Goal: Information Seeking & Learning: Learn about a topic

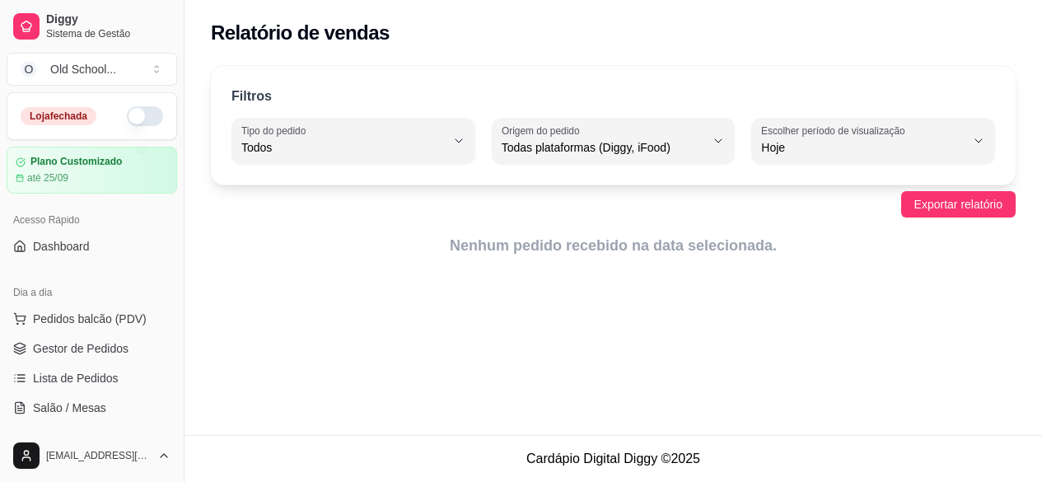
select select "ALL"
select select "0"
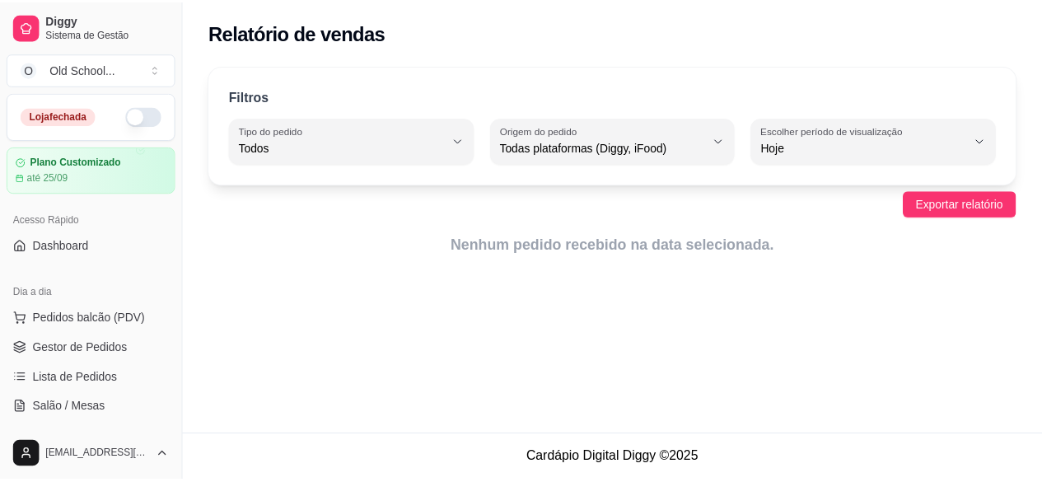
scroll to position [381, 0]
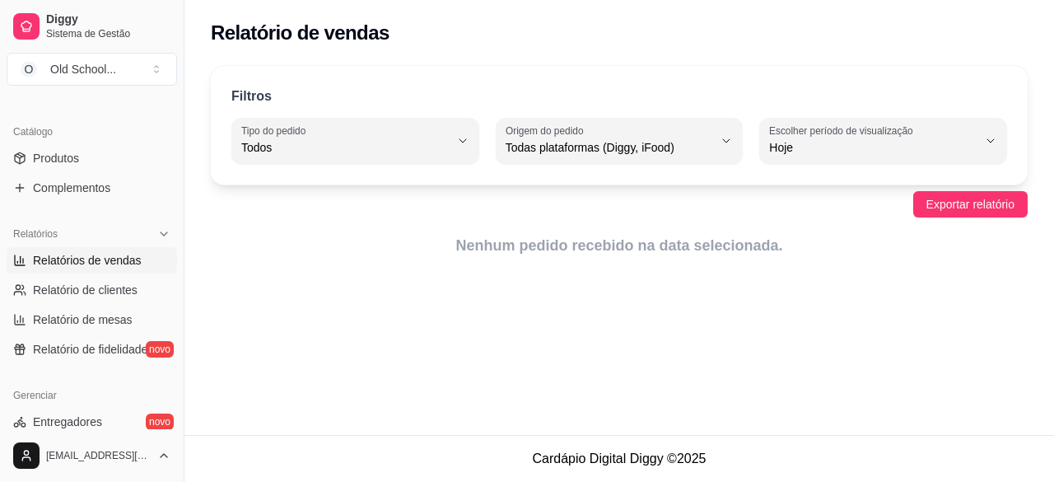
click at [74, 256] on span "Relatórios de vendas" at bounding box center [87, 260] width 109 height 16
click at [70, 297] on link "Relatório de clientes" at bounding box center [92, 290] width 171 height 26
select select "30"
select select "HIGHEST_TOTAL_SPENT_WITH_ORDERS"
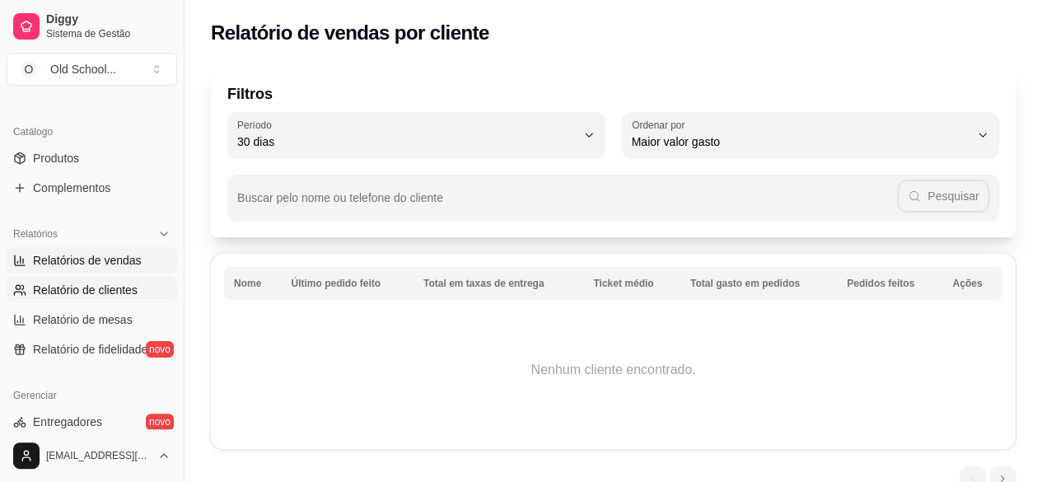
click at [104, 252] on span "Relatórios de vendas" at bounding box center [87, 260] width 109 height 16
select select "ALL"
select select "0"
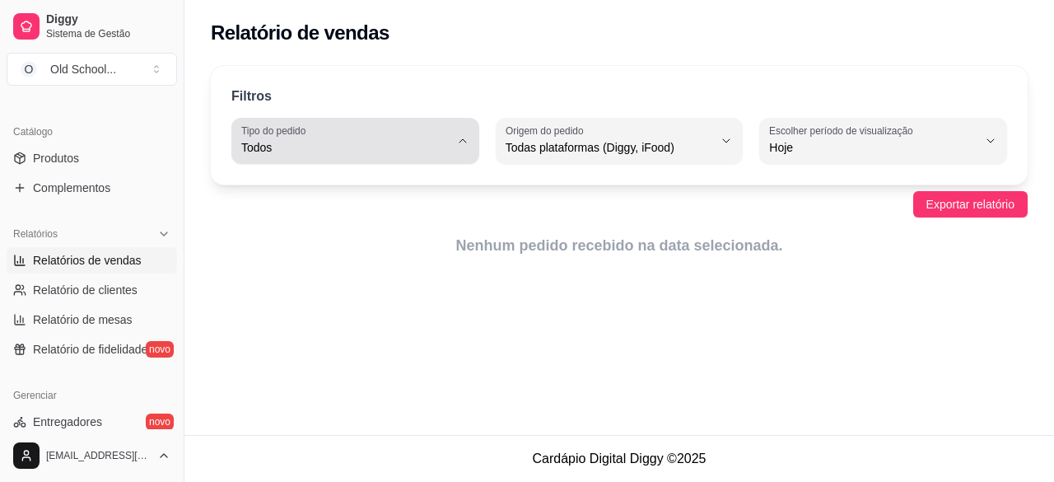
click at [356, 147] on span "Todos" at bounding box center [345, 147] width 208 height 16
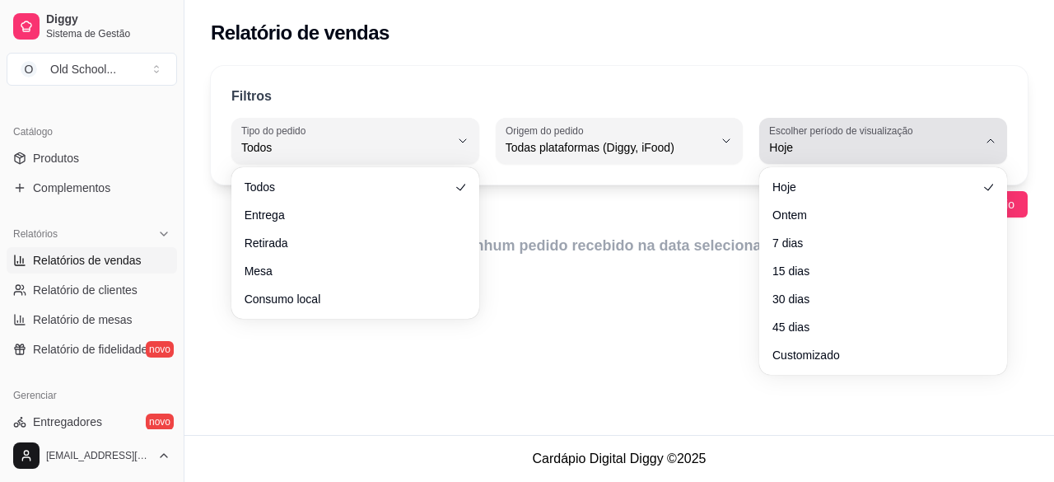
click at [827, 138] on div "Hoje" at bounding box center [873, 140] width 208 height 33
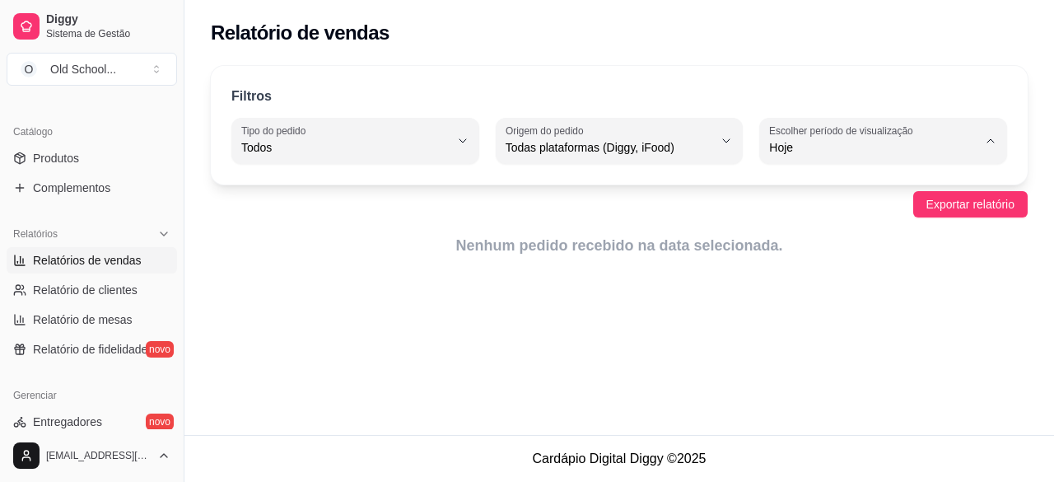
click at [814, 212] on span "Ontem" at bounding box center [876, 213] width 197 height 16
type input "1"
select select "1"
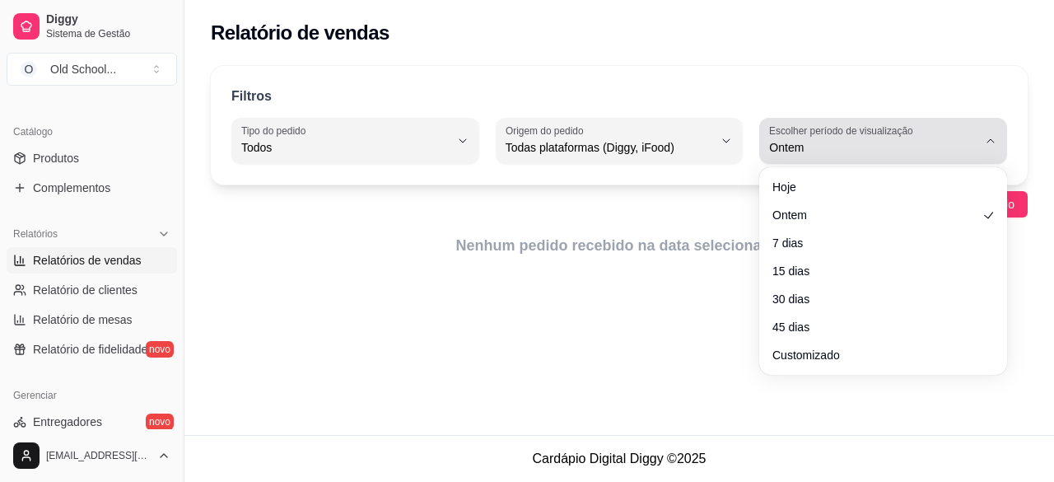
click at [833, 139] on span "Ontem" at bounding box center [873, 147] width 208 height 16
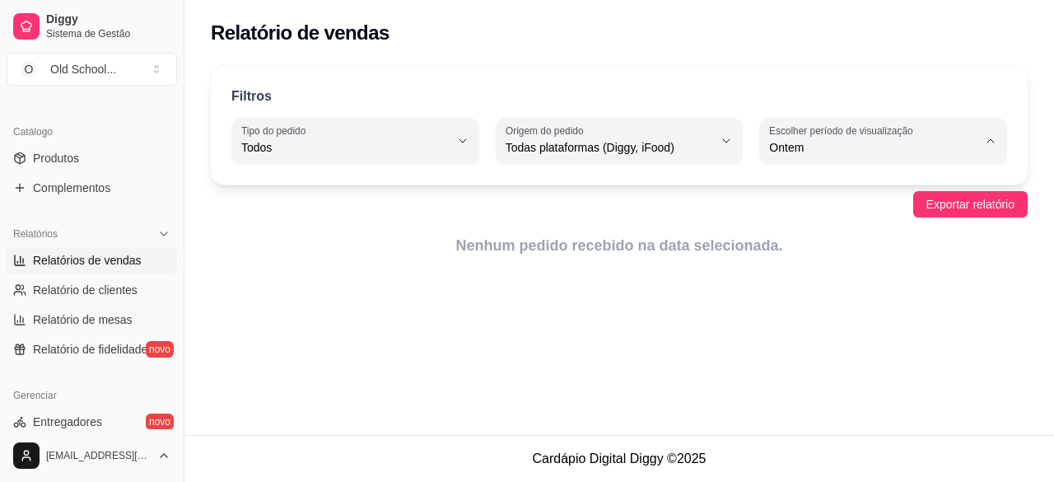
click at [796, 245] on span "7 dias" at bounding box center [876, 240] width 197 height 16
type input "7"
select select "7"
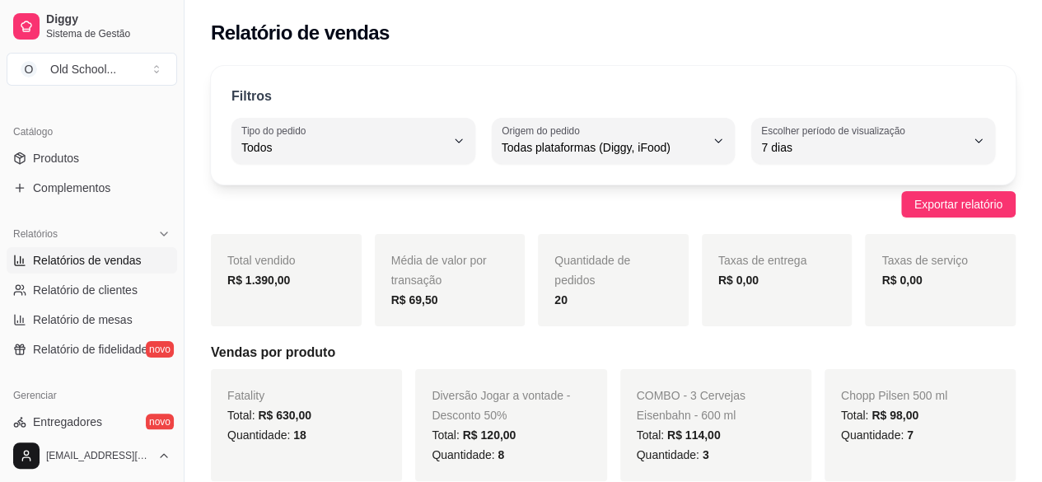
click at [80, 254] on span "Relatórios de vendas" at bounding box center [87, 260] width 109 height 16
click at [100, 262] on span "Relatórios de vendas" at bounding box center [87, 260] width 109 height 16
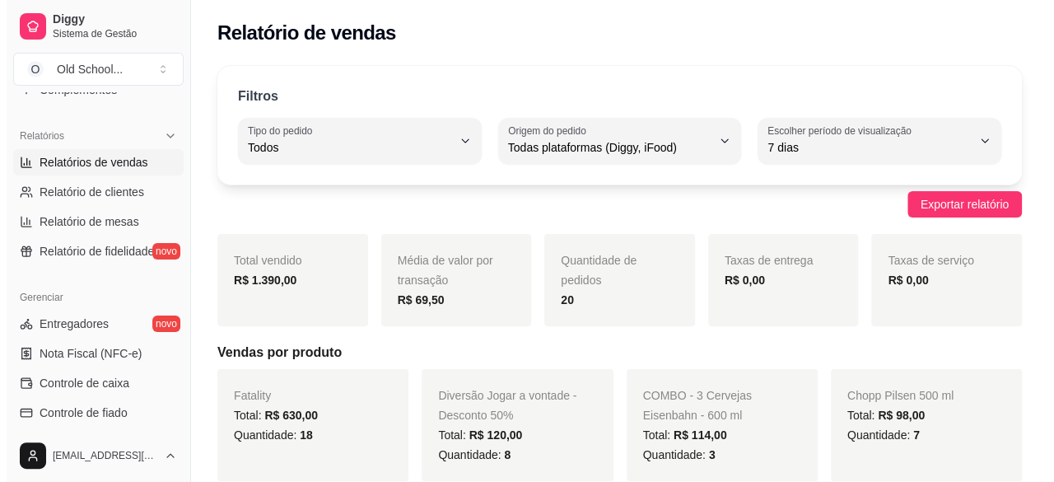
scroll to position [464, 0]
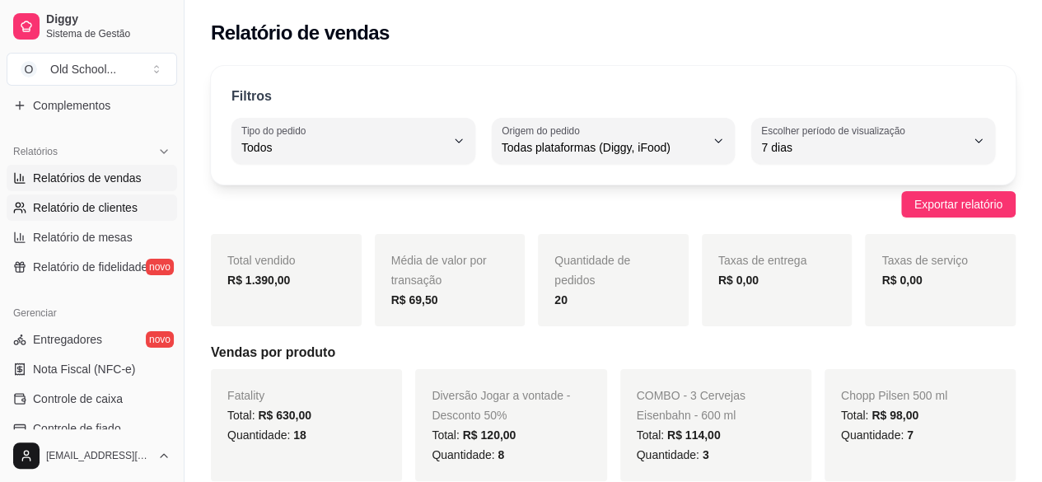
click at [97, 203] on span "Relatório de clientes" at bounding box center [85, 207] width 105 height 16
select select "30"
select select "HIGHEST_TOTAL_SPENT_WITH_ORDERS"
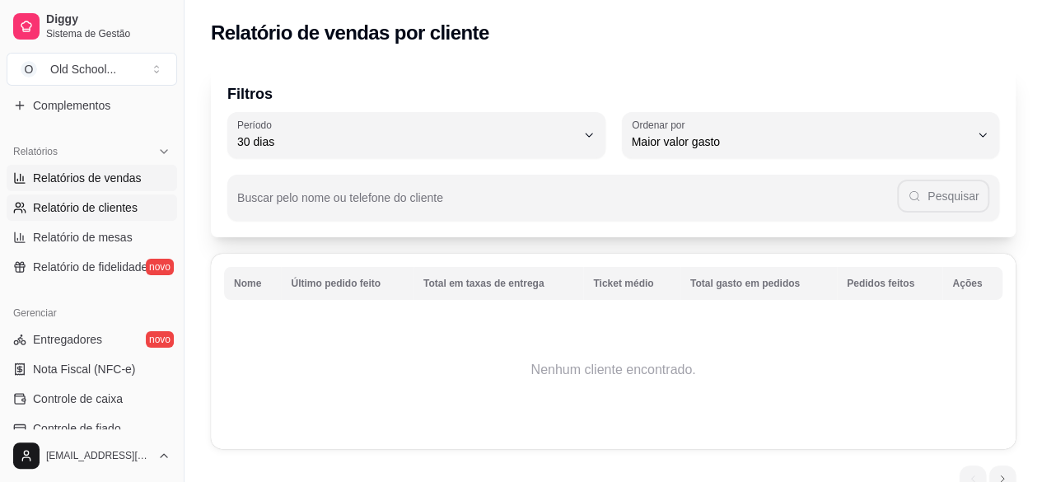
click at [110, 175] on span "Relatórios de vendas" at bounding box center [87, 178] width 109 height 16
select select "ALL"
select select "0"
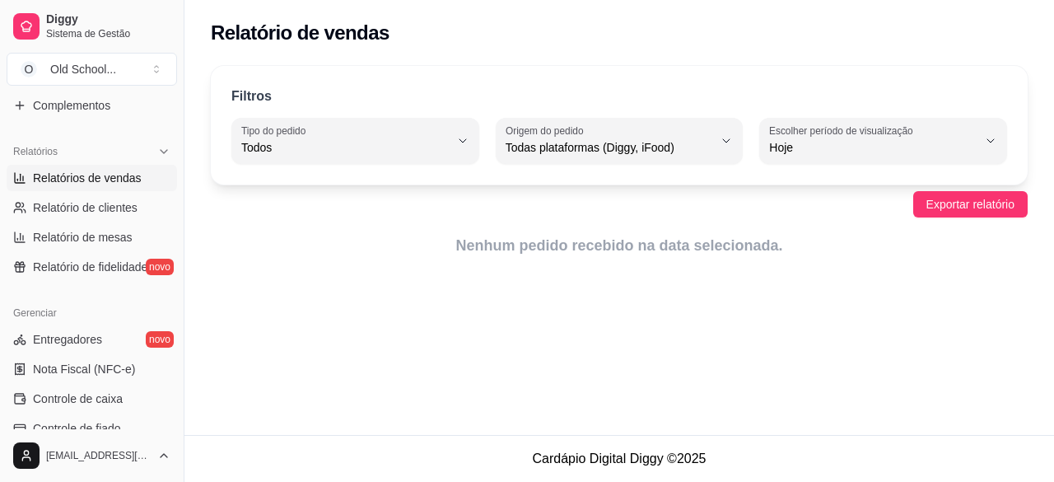
click at [86, 175] on span "Relatórios de vendas" at bounding box center [87, 178] width 109 height 16
click at [88, 208] on span "Relatório de clientes" at bounding box center [85, 207] width 105 height 16
select select "30"
select select "HIGHEST_TOTAL_SPENT_WITH_ORDERS"
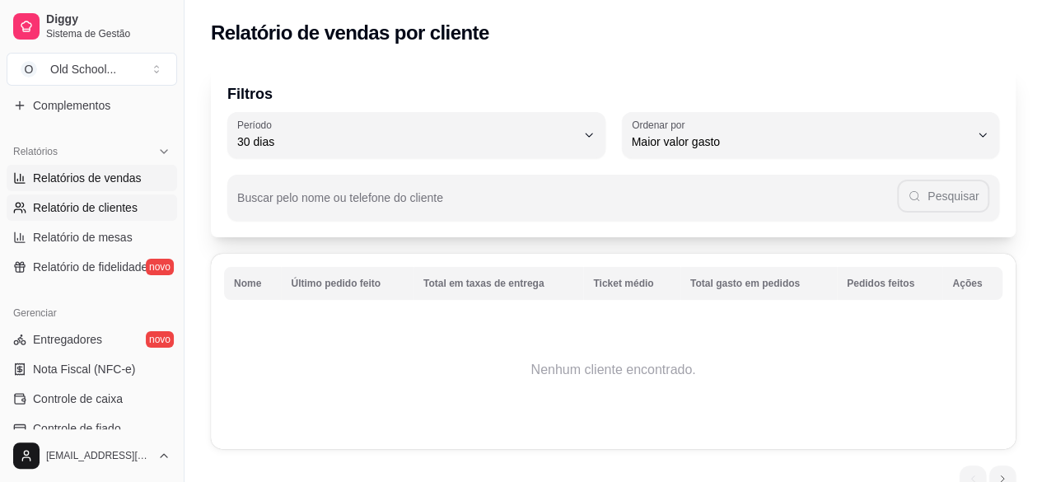
click at [89, 174] on span "Relatórios de vendas" at bounding box center [87, 178] width 109 height 16
select select "ALL"
select select "0"
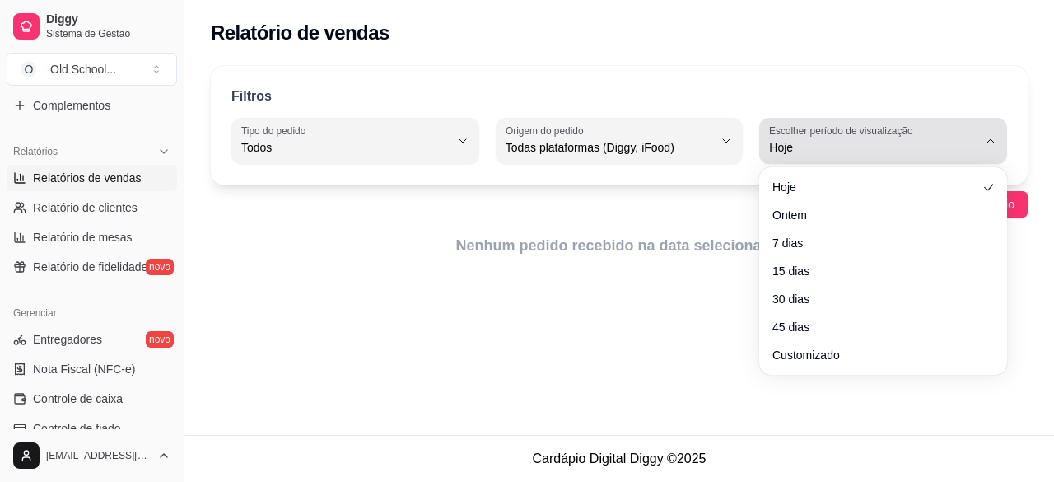
click at [821, 152] on span "Hoje" at bounding box center [873, 147] width 208 height 16
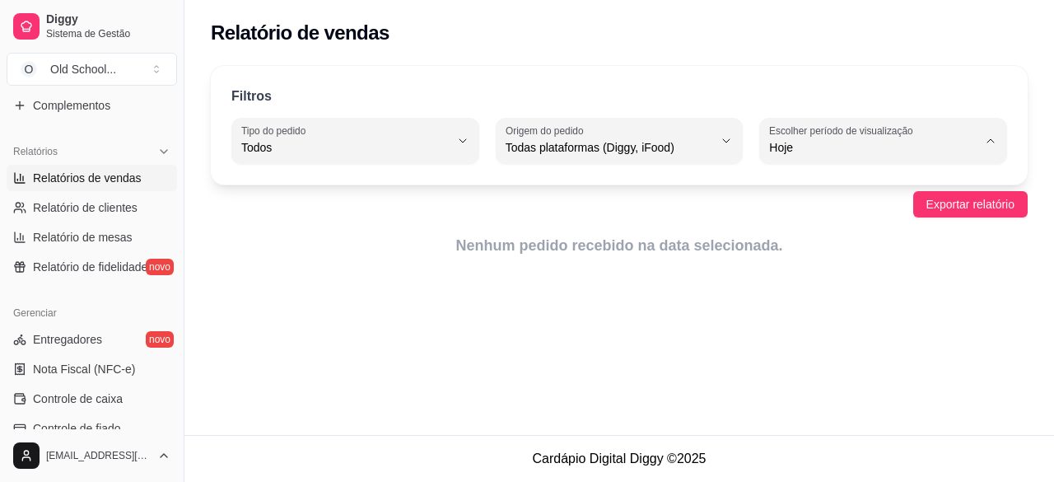
click at [800, 355] on span "Customizado" at bounding box center [876, 347] width 197 height 16
type input "-1"
select select "-1"
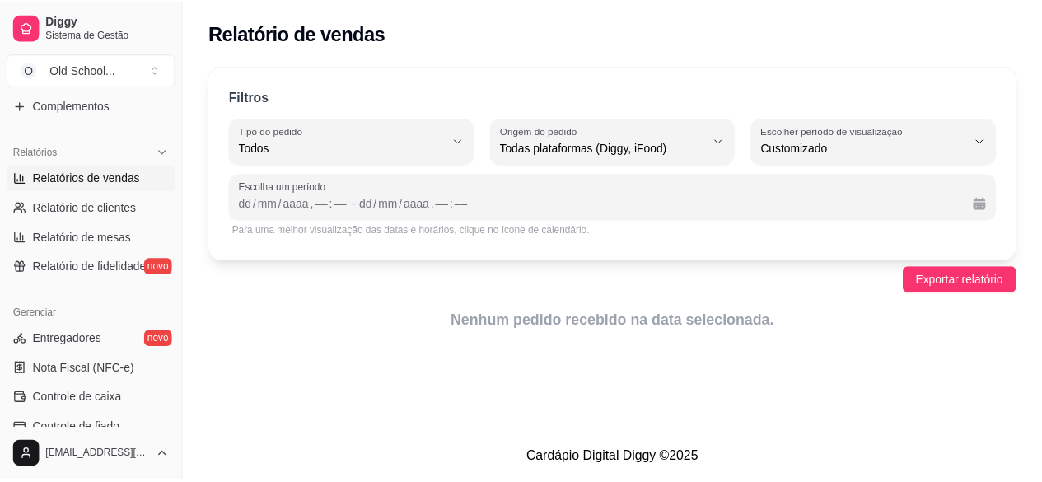
scroll to position [15, 0]
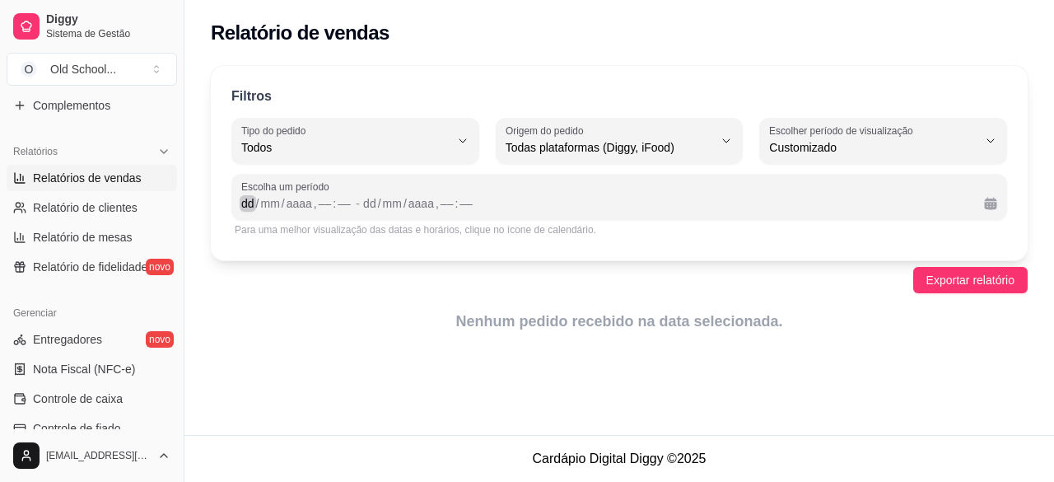
click at [247, 205] on div "dd" at bounding box center [248, 203] width 16 height 16
click at [316, 199] on div "––" at bounding box center [319, 203] width 16 height 16
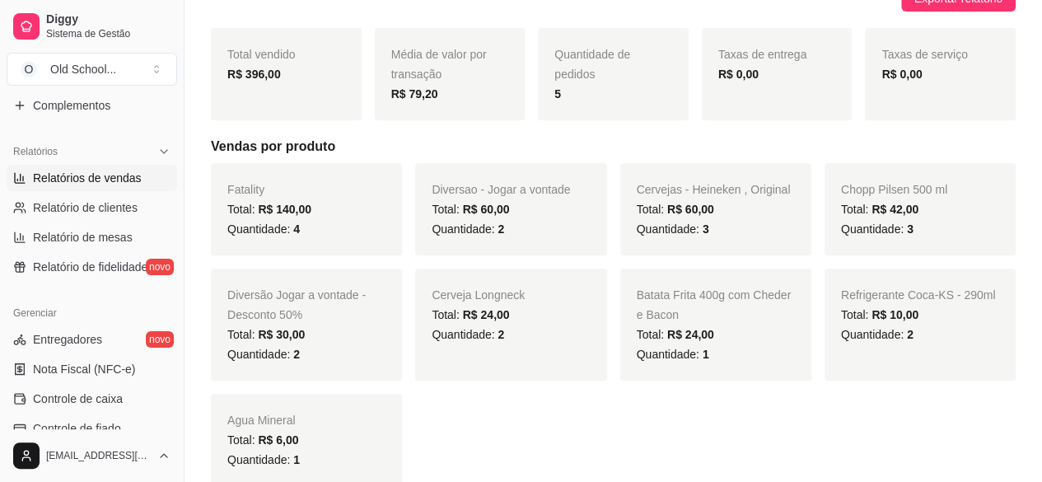
scroll to position [359, 0]
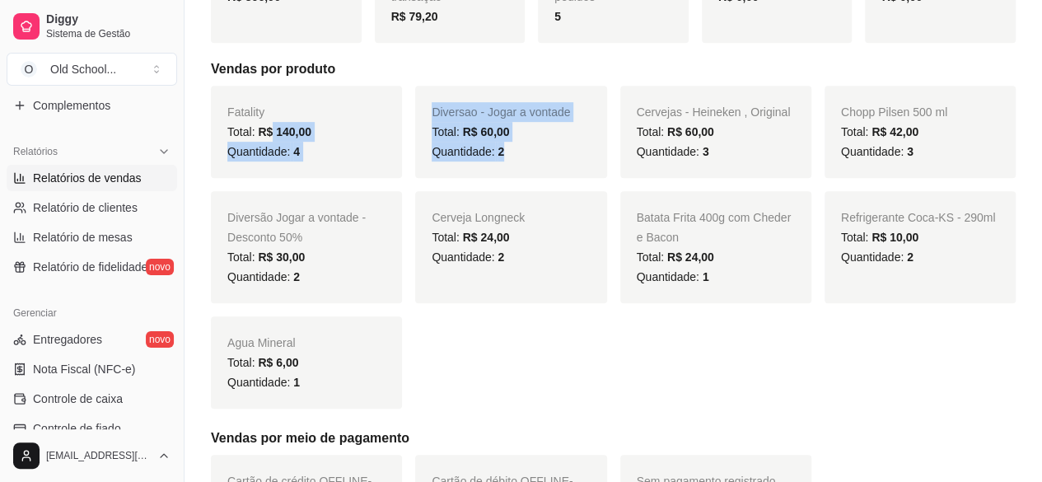
drag, startPoint x: 282, startPoint y: 134, endPoint x: 557, endPoint y: 158, distance: 276.2
click at [557, 158] on div "Fatality Total: R$ 140,00 Quantidade: 4 Diversao - Jogar a vontade Total: R$ 60…" at bounding box center [613, 247] width 805 height 323
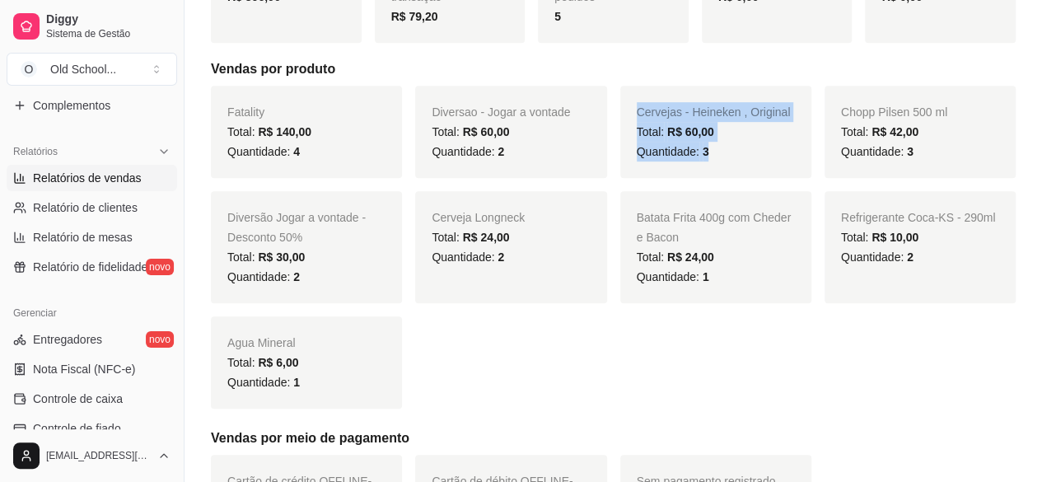
drag, startPoint x: 638, startPoint y: 114, endPoint x: 771, endPoint y: 157, distance: 140.2
click at [771, 157] on div "Cervejas - Heineken , Original Total: R$ 60,00 Quantidade: 3" at bounding box center [715, 132] width 191 height 92
click at [771, 158] on div "Quantidade: 3" at bounding box center [716, 152] width 158 height 20
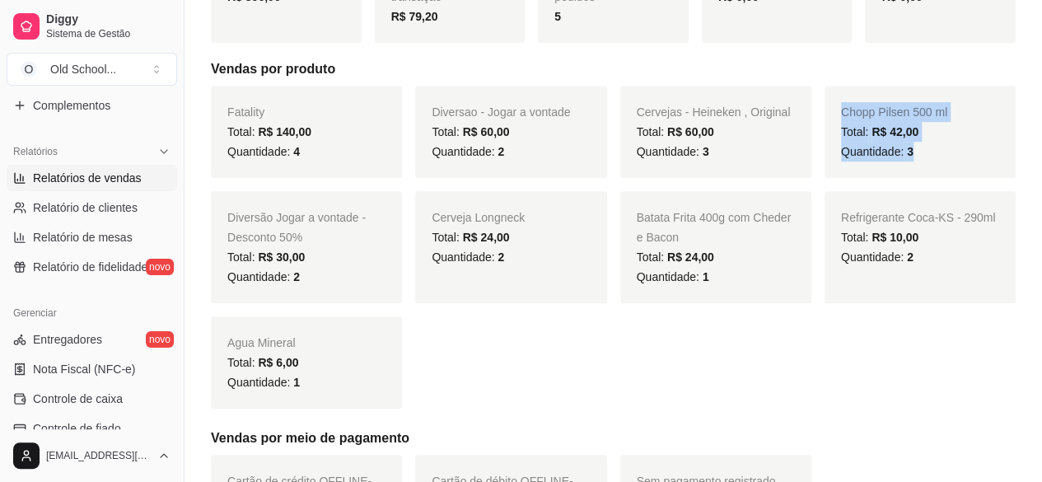
drag, startPoint x: 843, startPoint y: 105, endPoint x: 929, endPoint y: 152, distance: 98.4
click at [929, 152] on div "Chopp Pilsen 500 ml Total: R$ 42,00 Quantidade: 3" at bounding box center [920, 132] width 191 height 92
click at [751, 156] on div "Quantidade: 3" at bounding box center [716, 152] width 158 height 20
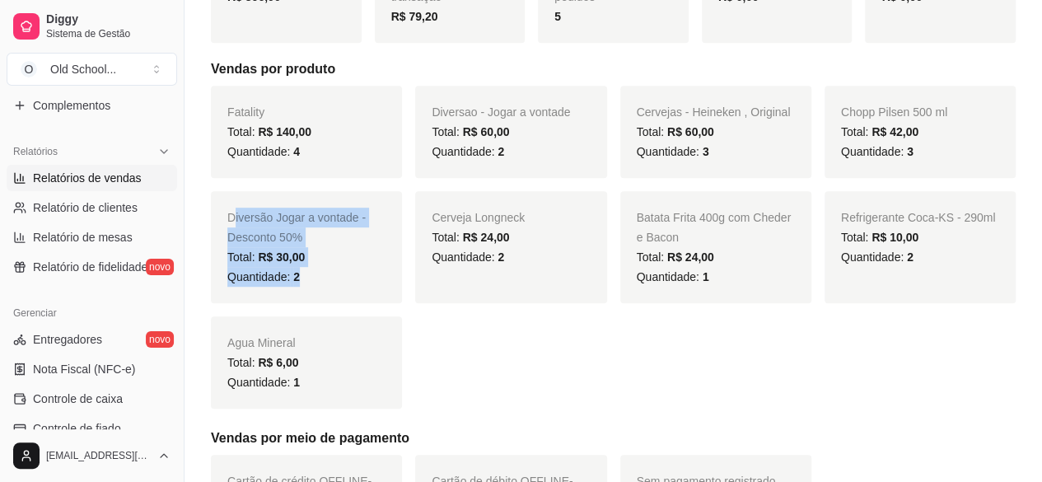
drag, startPoint x: 236, startPoint y: 219, endPoint x: 336, endPoint y: 286, distance: 119.9
click at [330, 283] on div "Diversão Jogar a vontade - Desconto 50% Total: R$ 30,00 Quantidade: 2" at bounding box center [306, 247] width 191 height 112
click at [336, 286] on div "Diversão Jogar a vontade - Desconto 50% Total: R$ 30,00 Quantidade: 2" at bounding box center [306, 247] width 191 height 112
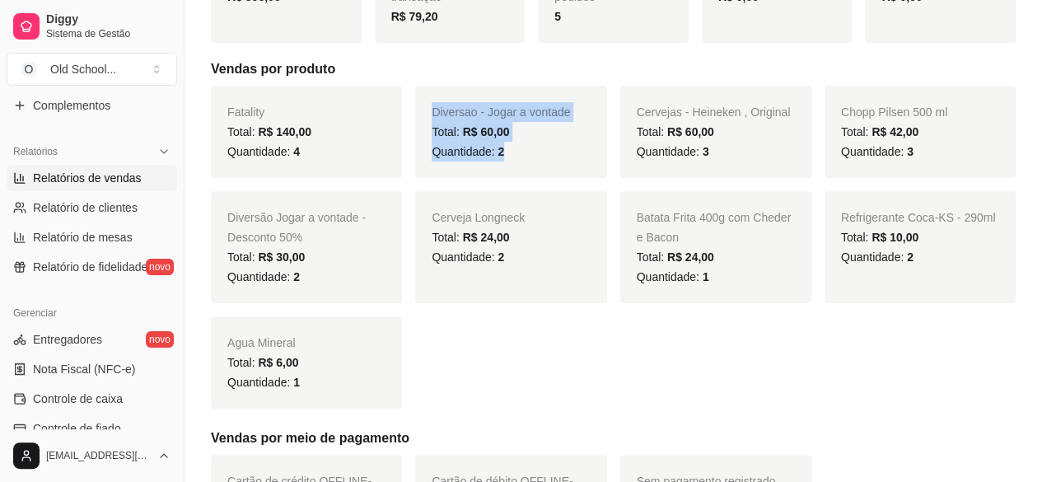
drag, startPoint x: 465, startPoint y: 114, endPoint x: 518, endPoint y: 164, distance: 72.3
click at [517, 163] on div "Diversao - Jogar a vontade Total: R$ 60,00 Quantidade: 2" at bounding box center [510, 132] width 191 height 92
click at [543, 154] on div "Quantidade: 2" at bounding box center [511, 152] width 158 height 20
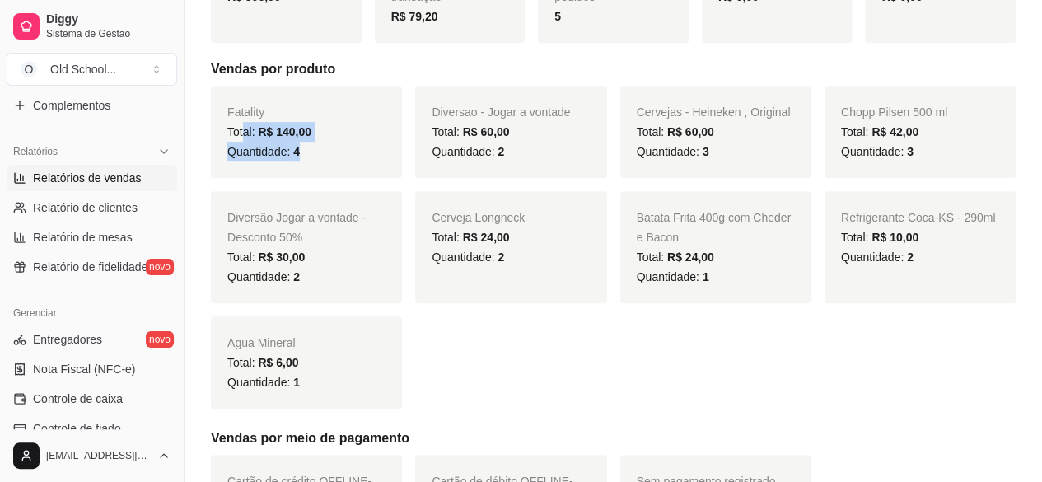
drag, startPoint x: 249, startPoint y: 124, endPoint x: 377, endPoint y: 160, distance: 133.5
click at [376, 154] on div "Fatality Total: R$ 140,00 Quantidade: 4" at bounding box center [306, 132] width 191 height 92
click at [310, 261] on div "Total: R$ 30,00" at bounding box center [306, 257] width 158 height 20
click at [557, 136] on div "Total: R$ 60,00" at bounding box center [511, 132] width 158 height 20
